Goal: Find specific page/section: Find specific page/section

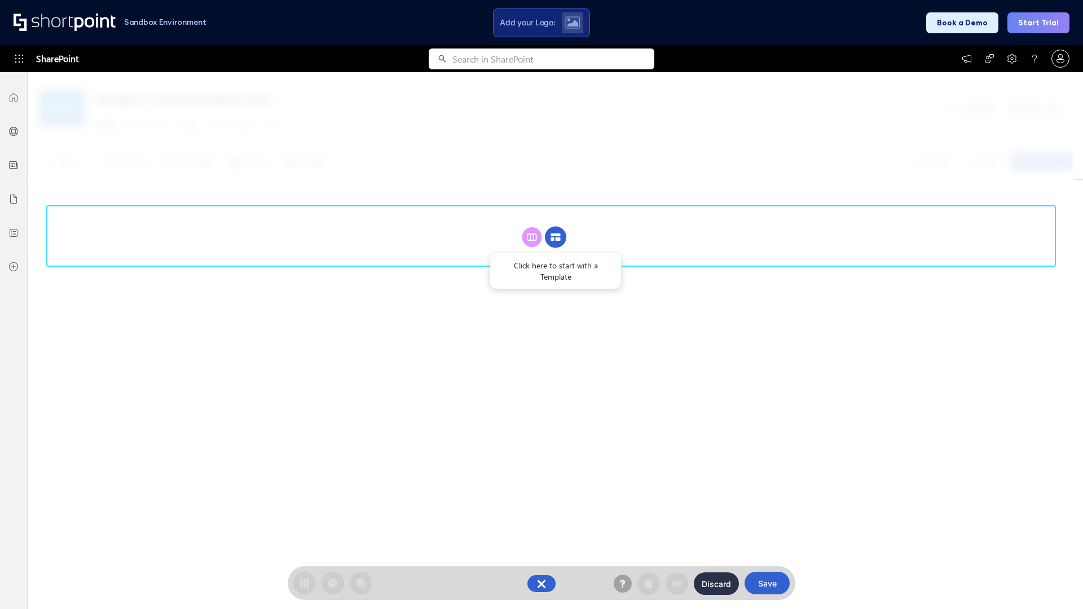
click at [555, 237] on circle at bounding box center [555, 237] width 21 height 21
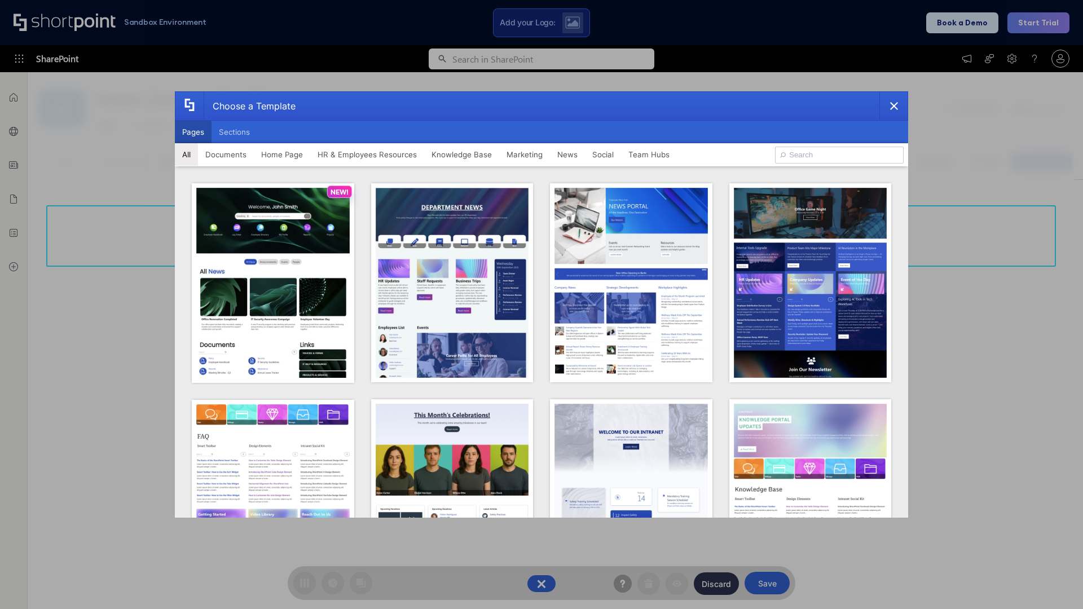
click at [193, 132] on button "Pages" at bounding box center [193, 132] width 37 height 23
type input "HR 1"
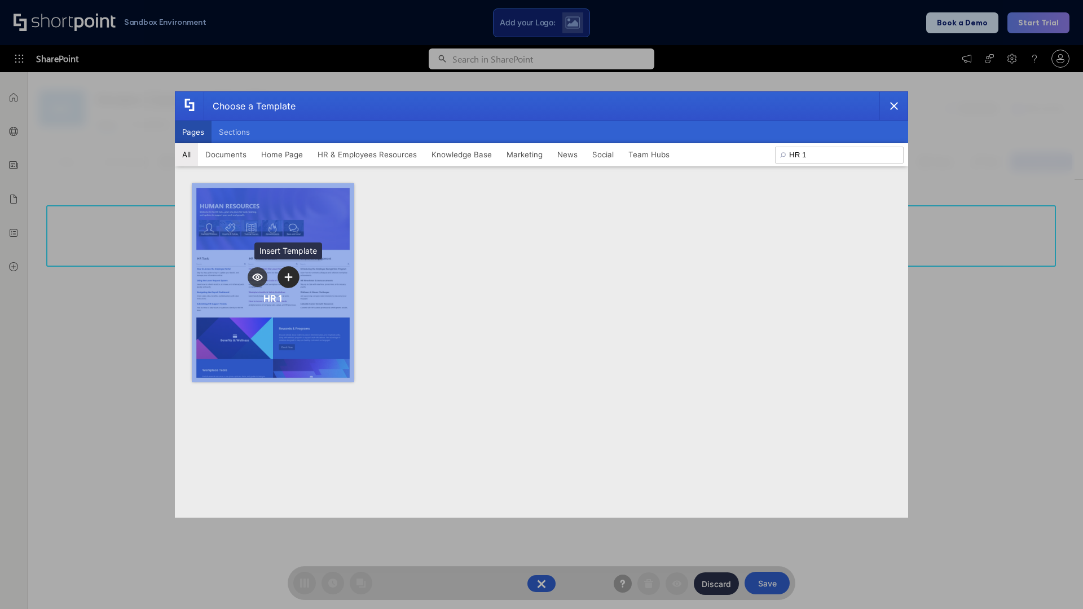
click at [288, 277] on icon "template selector" at bounding box center [288, 277] width 8 height 8
